Goal: Task Accomplishment & Management: Complete application form

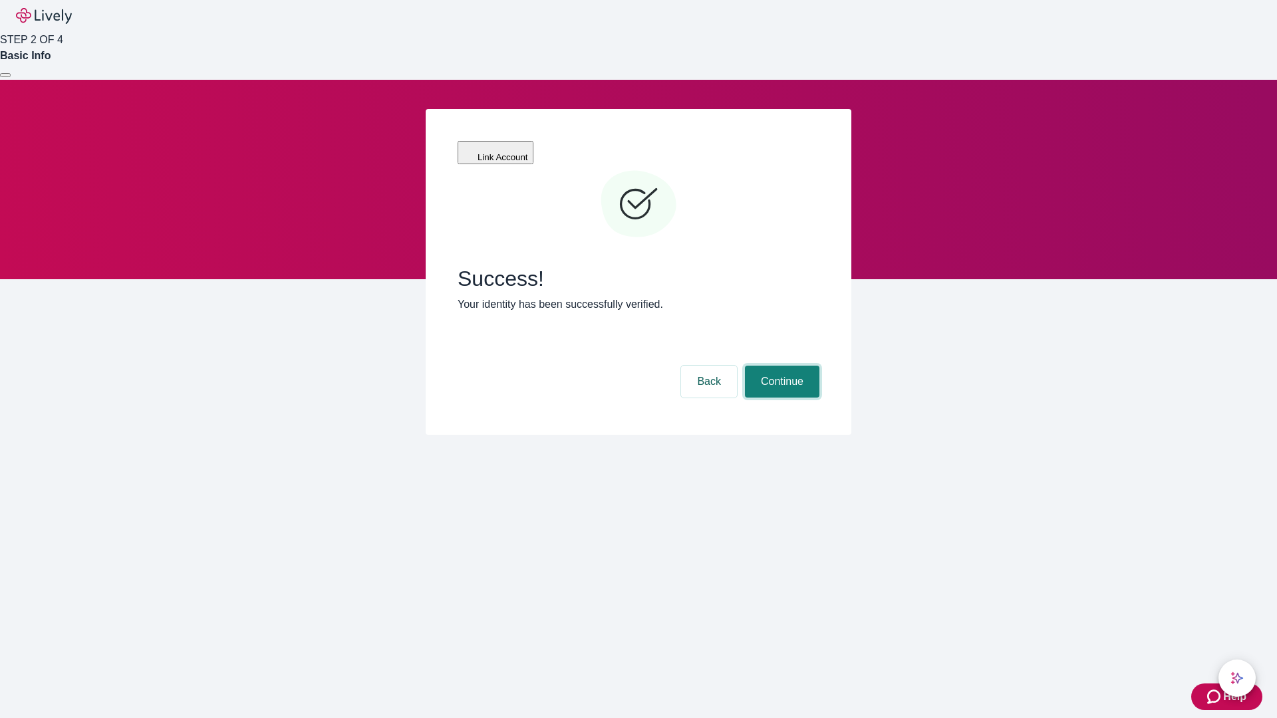
click at [780, 366] on button "Continue" at bounding box center [782, 382] width 74 height 32
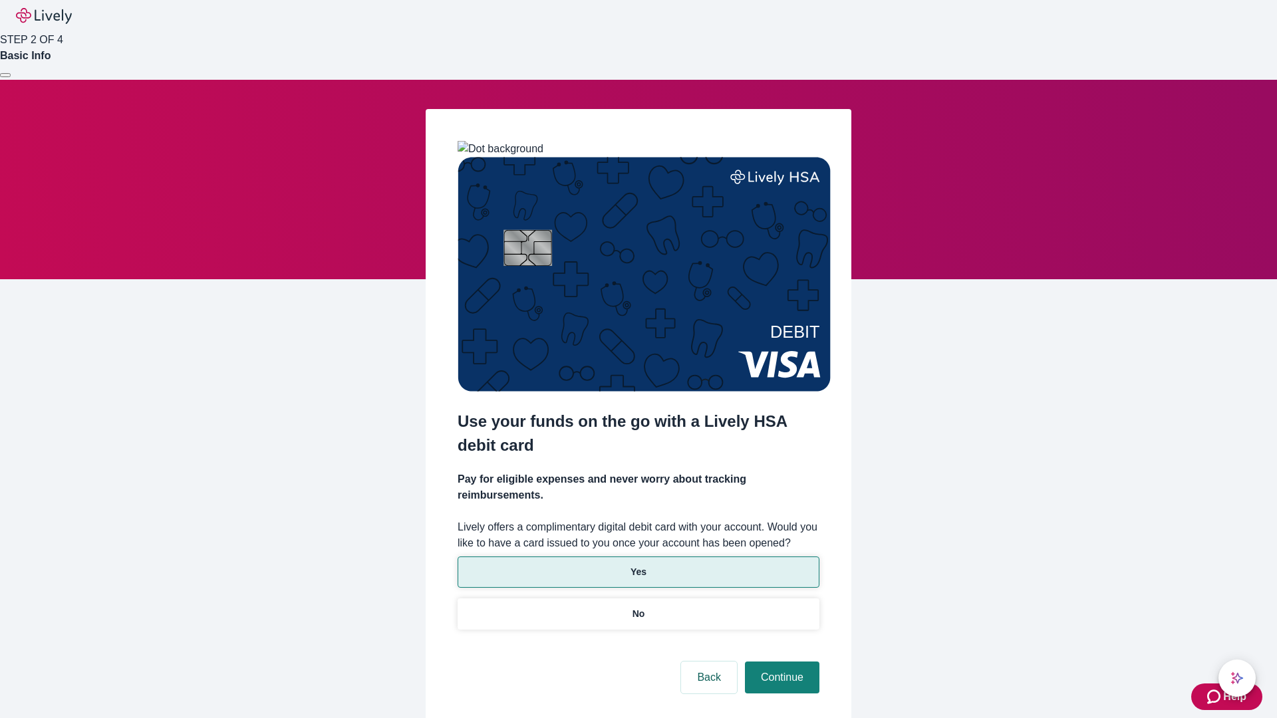
click at [638, 565] on p "Yes" at bounding box center [638, 572] width 16 height 14
click at [780, 662] on button "Continue" at bounding box center [782, 678] width 74 height 32
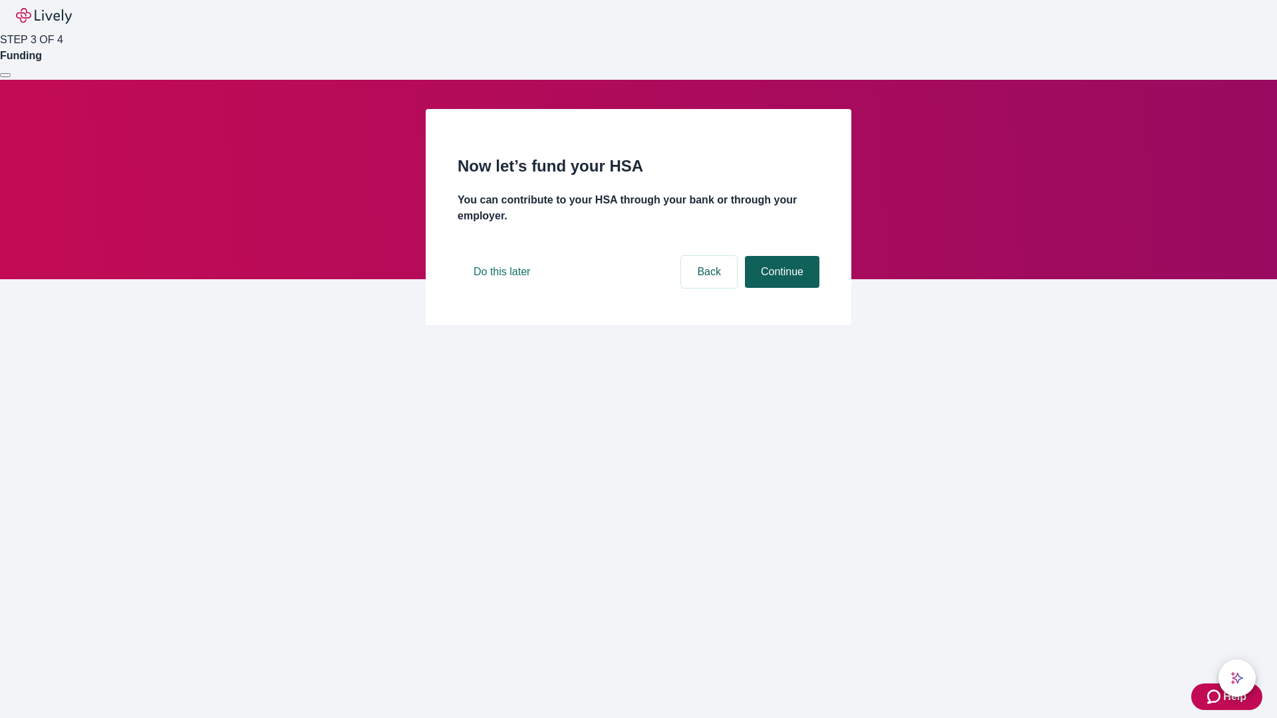
click at [780, 288] on button "Continue" at bounding box center [782, 272] width 74 height 32
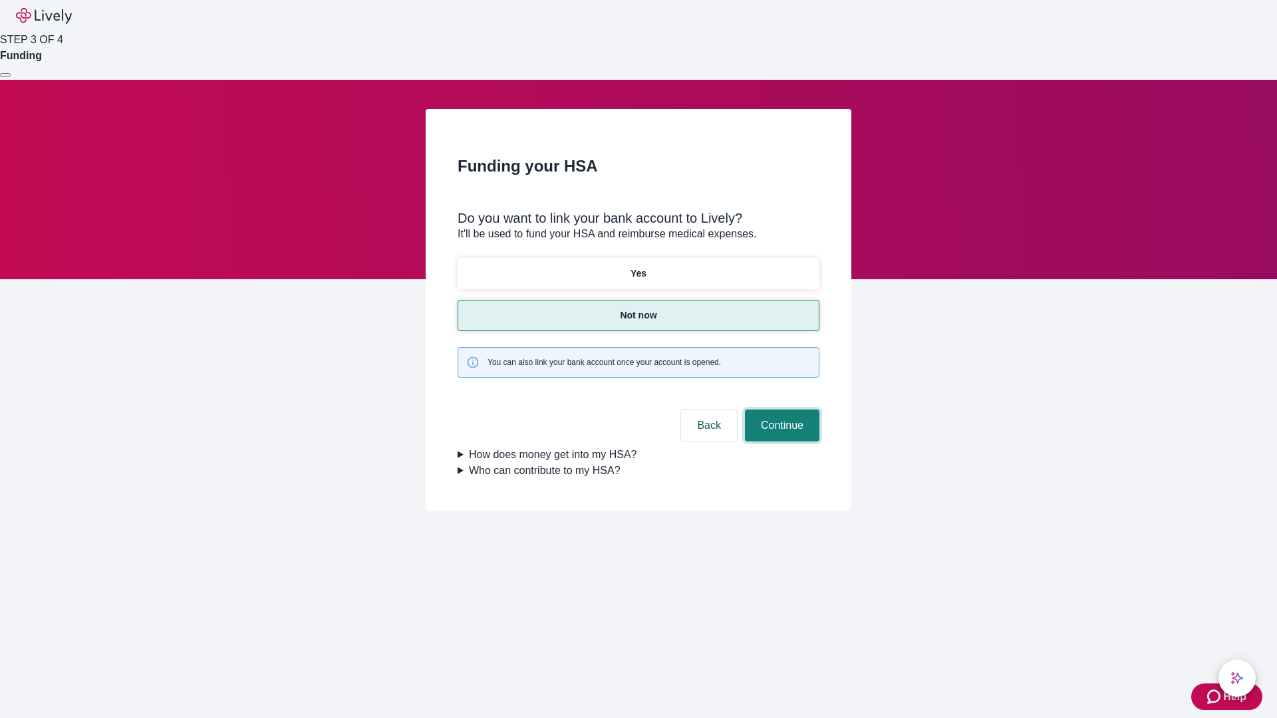
click at [780, 410] on button "Continue" at bounding box center [782, 426] width 74 height 32
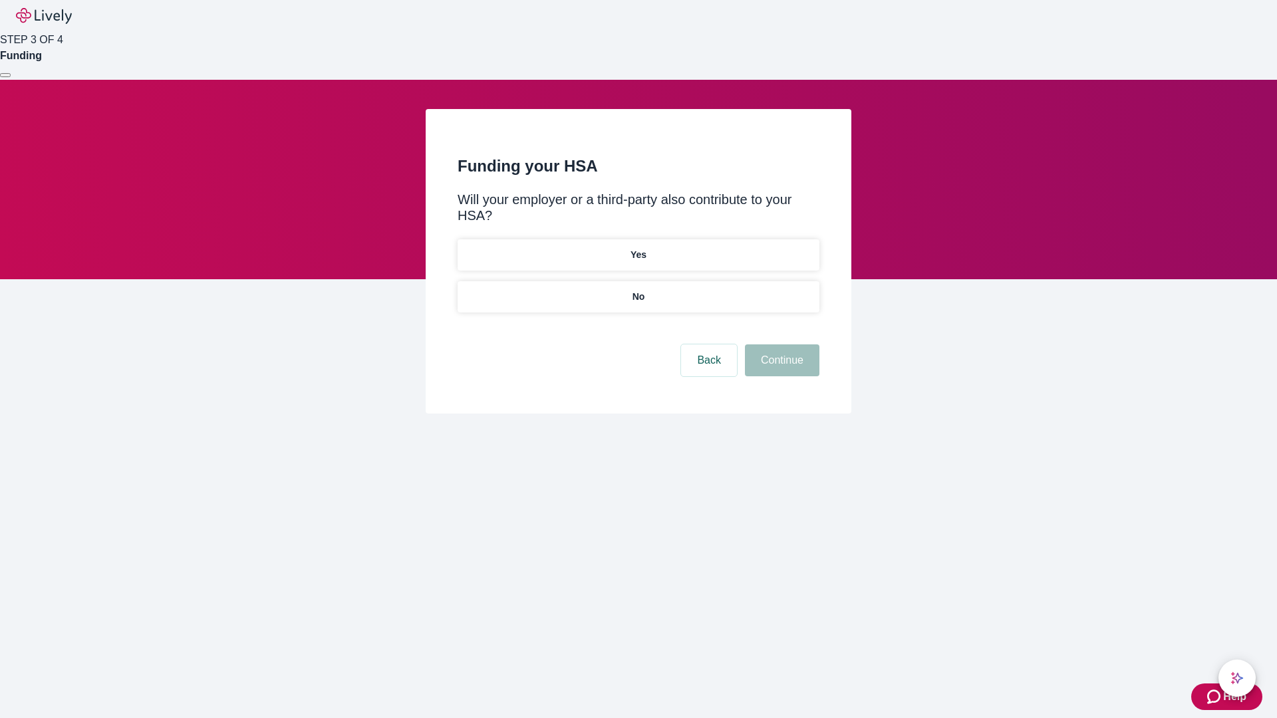
click at [638, 290] on p "No" at bounding box center [638, 297] width 13 height 14
click at [780, 344] on button "Continue" at bounding box center [782, 360] width 74 height 32
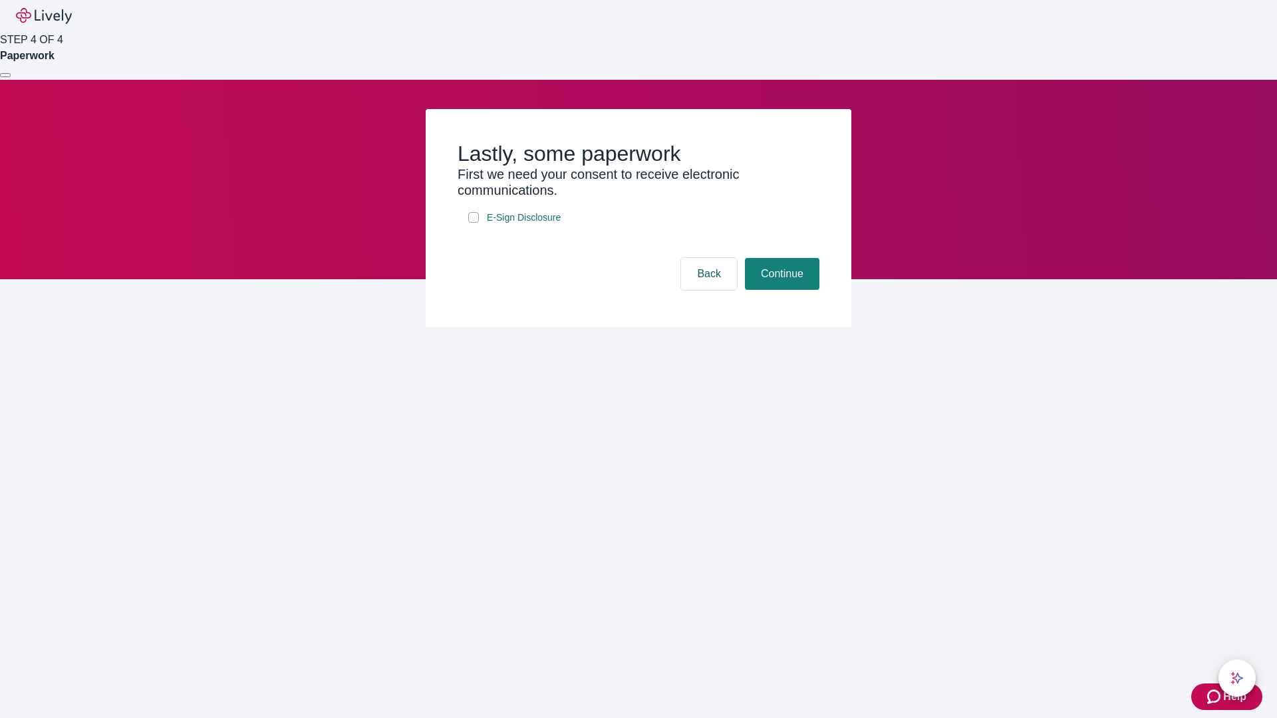
click at [473, 223] on input "E-Sign Disclosure" at bounding box center [473, 217] width 11 height 11
checkbox input "true"
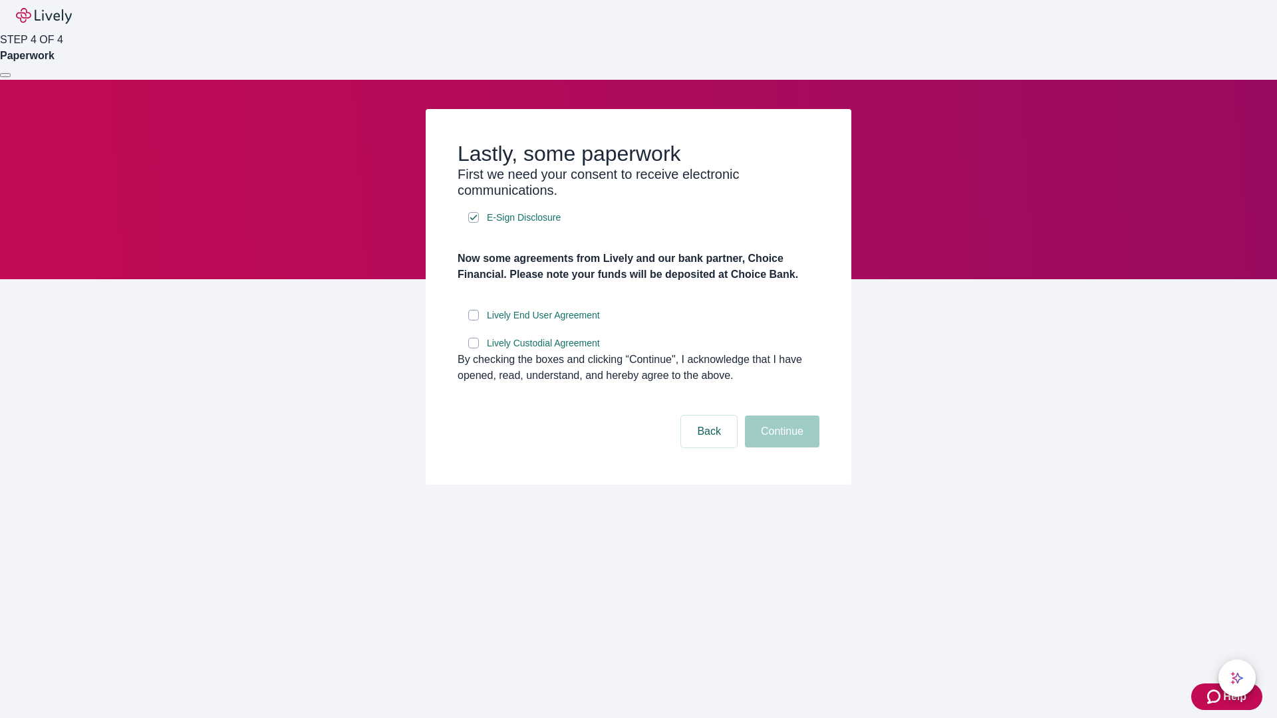
click at [473, 320] on input "Lively End User Agreement" at bounding box center [473, 315] width 11 height 11
checkbox input "true"
click at [473, 348] on input "Lively Custodial Agreement" at bounding box center [473, 343] width 11 height 11
checkbox input "true"
click at [780, 447] on button "Continue" at bounding box center [782, 432] width 74 height 32
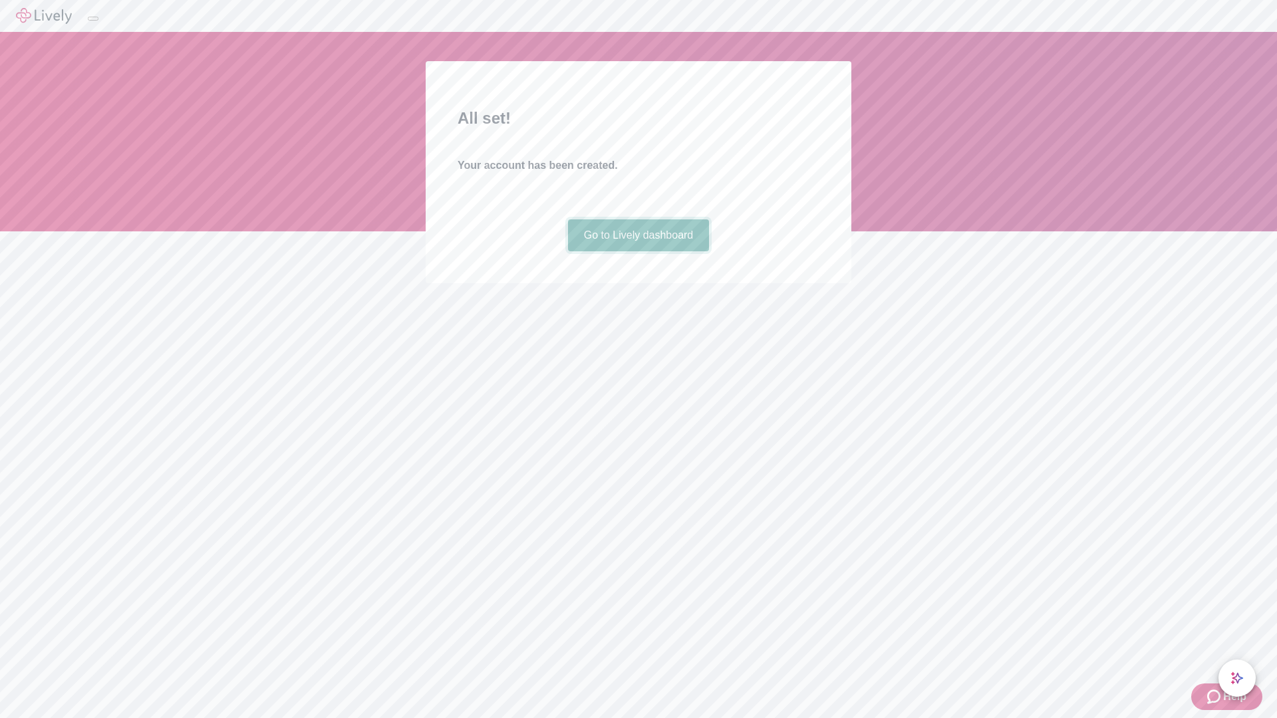
click at [638, 251] on link "Go to Lively dashboard" at bounding box center [639, 235] width 142 height 32
